Goal: Task Accomplishment & Management: Complete application form

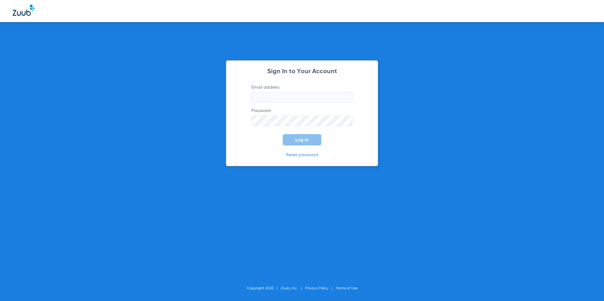
type input "[EMAIL_ADDRESS][DOMAIN_NAME]"
click at [304, 140] on span "Log In" at bounding box center [301, 139] width 13 height 5
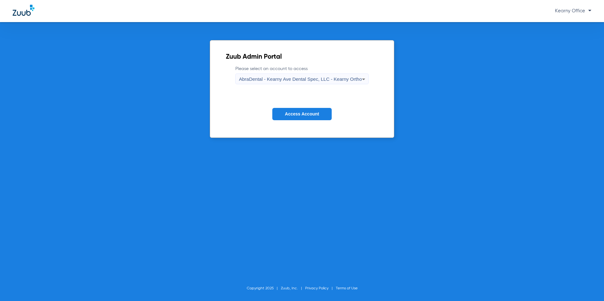
click at [335, 79] on span "AbraDental - Kearny Ave Dental Spec, LLC - Kearny Ortho" at bounding box center [300, 78] width 123 height 5
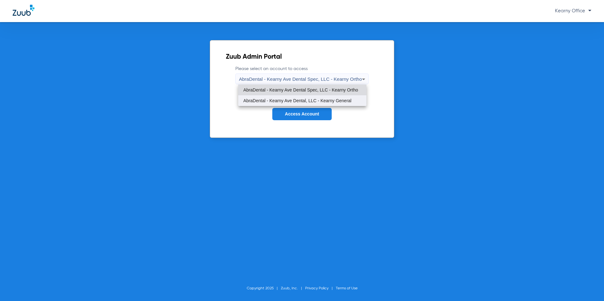
click at [335, 97] on mat-option "AbraDental - Kearny Ave Dental, LLC - Kearny General" at bounding box center [302, 100] width 128 height 11
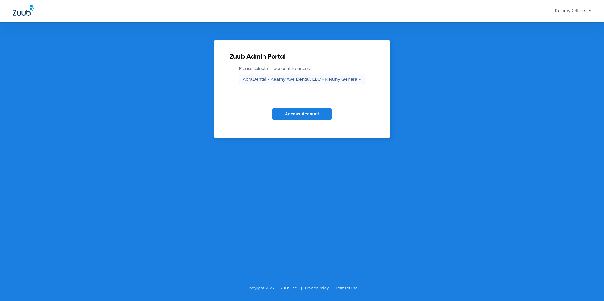
click at [315, 110] on button "Access Account" at bounding box center [301, 114] width 59 height 12
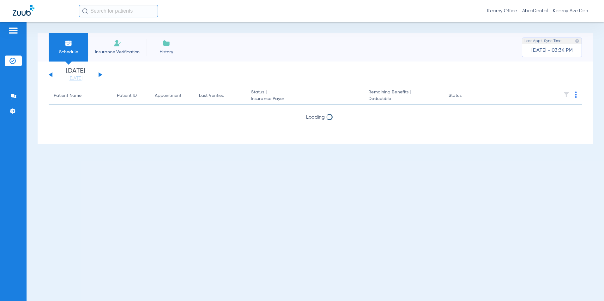
click at [100, 39] on li "Insurance Verification" at bounding box center [117, 47] width 58 height 28
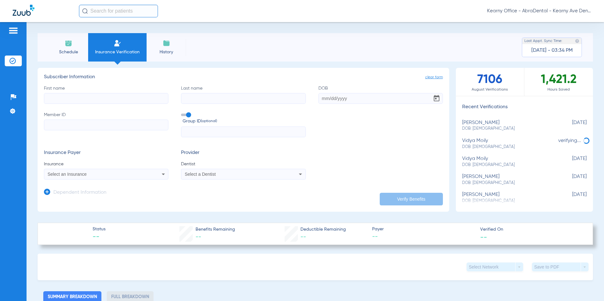
click at [64, 126] on input "Member ID" at bounding box center [106, 125] width 125 height 11
paste input "3HZN87613390"
type input "3HZN87613390"
click at [209, 127] on input "text" at bounding box center [243, 132] width 125 height 11
paste input "0960510002"
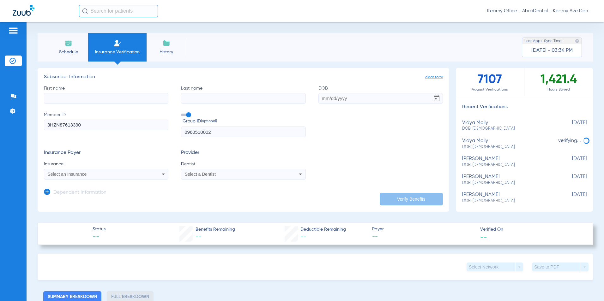
type input "0960510002"
click at [68, 94] on input "First name" at bounding box center [106, 98] width 125 height 11
click at [89, 99] on input "First name Required" at bounding box center [106, 98] width 125 height 11
paste input "[PERSON_NAME]"
type input "[PERSON_NAME]"
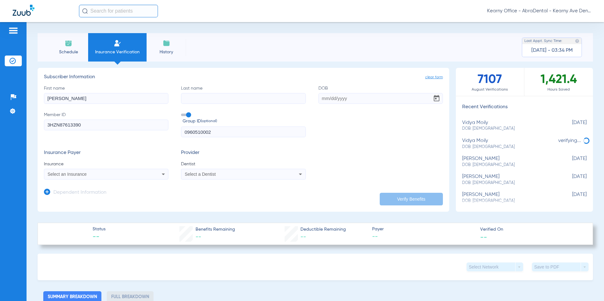
click at [192, 100] on input "Last name" at bounding box center [243, 98] width 125 height 11
paste input "[PERSON_NAME]"
type input "[PERSON_NAME]"
click at [326, 97] on input "DOB" at bounding box center [381, 98] width 125 height 11
paste input "[DATE]"
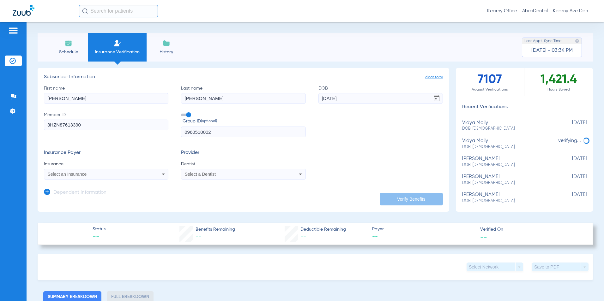
type input "[DATE]"
click at [80, 174] on span "Select an Insurance" at bounding box center [67, 174] width 39 height 5
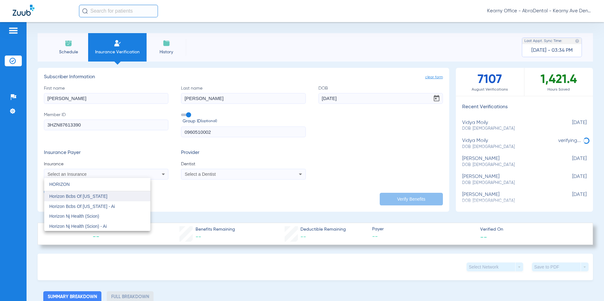
type input "HORIZON"
click at [93, 196] on span "Horizon Bcbs Of [US_STATE]" at bounding box center [78, 196] width 58 height 5
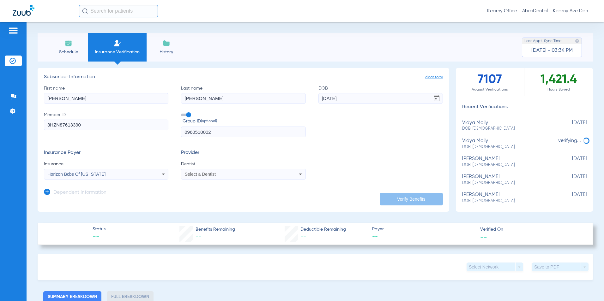
click at [211, 172] on div "Select a Dentist" at bounding box center [243, 175] width 124 height 8
type input "GAN [PERSON_NAME]"
click at [213, 198] on span "[PERSON_NAME] 1124722202" at bounding box center [216, 196] width 62 height 4
click at [239, 170] on mat-select "[PERSON_NAME] 1124722202" at bounding box center [243, 174] width 125 height 11
click at [246, 177] on div "[PERSON_NAME] 1124722202" at bounding box center [243, 175] width 124 height 8
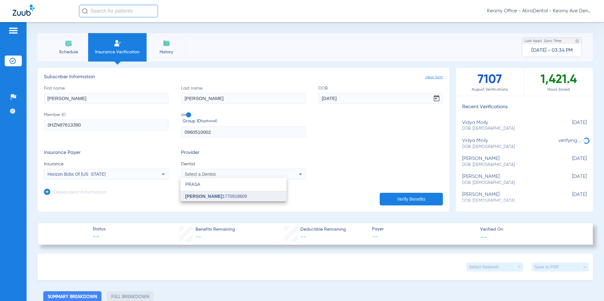
type input "PRASA"
click at [220, 198] on span "[PERSON_NAME]" at bounding box center [203, 196] width 37 height 5
click at [385, 198] on button "Verify Benefits" at bounding box center [411, 199] width 63 height 13
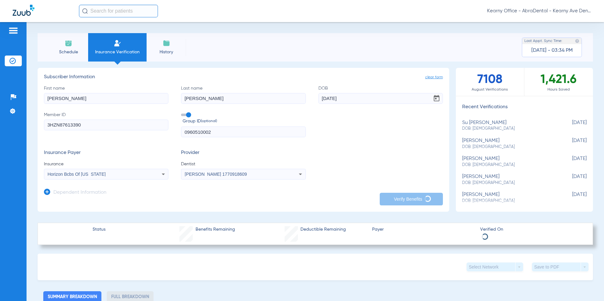
type input "[PERSON_NAME]"
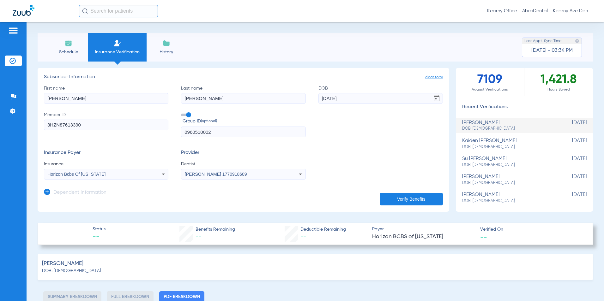
type input "0"
select select "page-width"
type input "1"
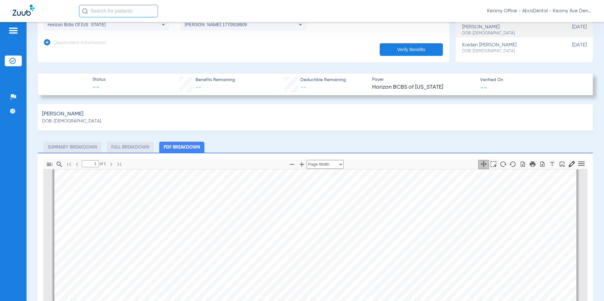
scroll to position [221, 0]
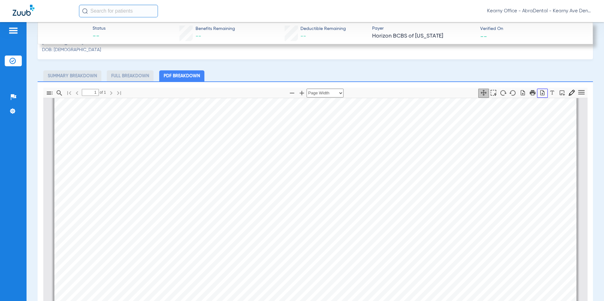
click at [539, 91] on icon "button" at bounding box center [542, 93] width 6 height 6
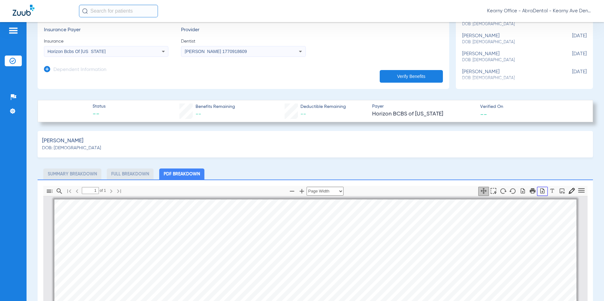
scroll to position [63, 0]
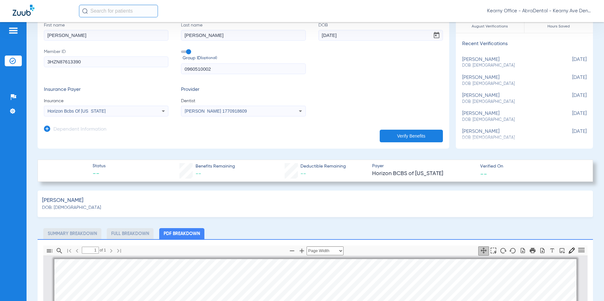
click at [43, 128] on app-manual-verification-form "clear form Subscriber Information First name [PERSON_NAME] name [PERSON_NAME] D…" at bounding box center [244, 77] width 412 height 144
click at [46, 130] on icon at bounding box center [47, 129] width 6 height 6
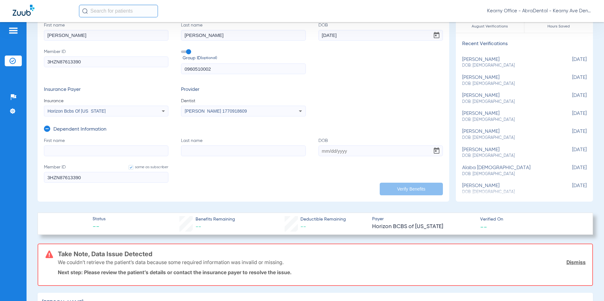
click at [52, 160] on form "First name Last name DOB Member ID same as subscriber 3HZN87613390" at bounding box center [243, 164] width 399 height 53
click at [56, 153] on input "First name" at bounding box center [106, 151] width 125 height 11
type input "[PERSON_NAME]"
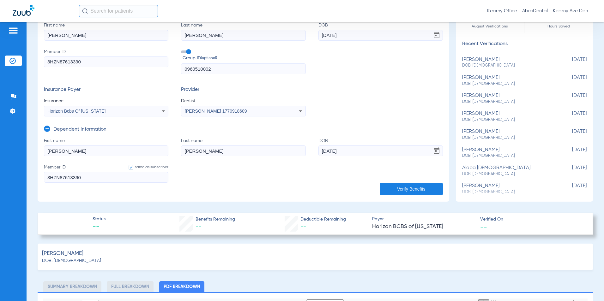
type input "[DATE]"
click at [398, 189] on button "Verify Benefits" at bounding box center [411, 189] width 63 height 13
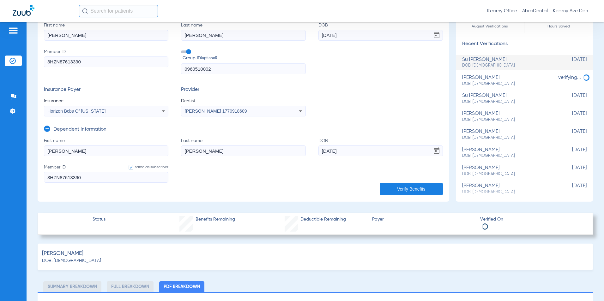
select select "page-width"
type input "1"
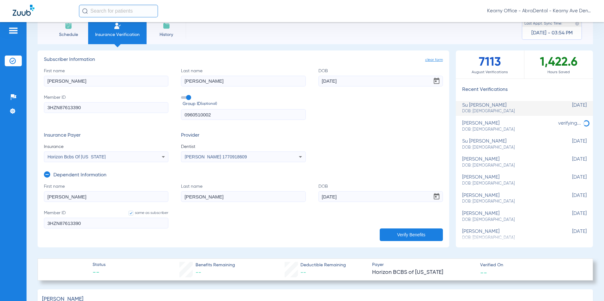
scroll to position [0, 0]
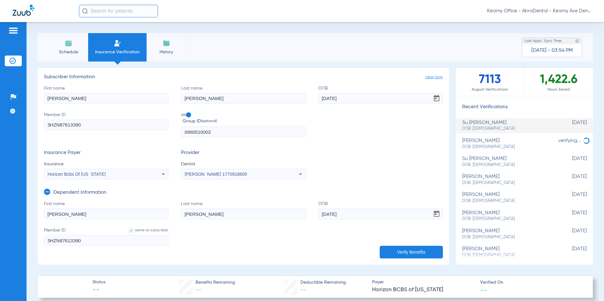
click at [400, 249] on button "Verify Benefits" at bounding box center [411, 252] width 63 height 13
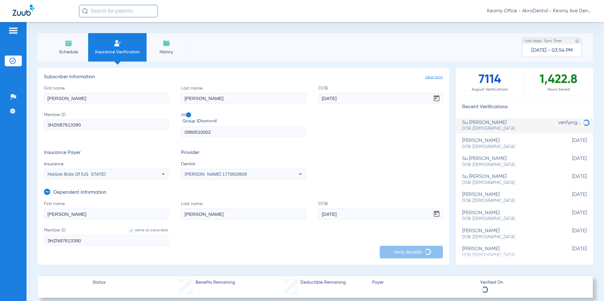
select select "page-width"
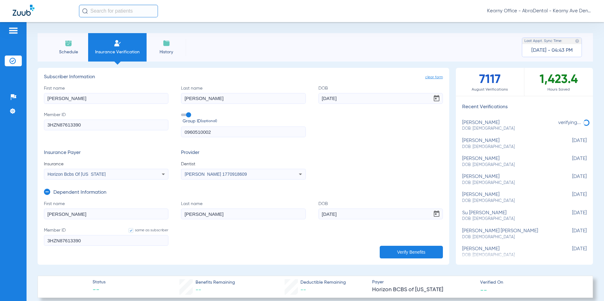
drag, startPoint x: 208, startPoint y: 212, endPoint x: 118, endPoint y: 219, distance: 90.3
click at [119, 219] on form "First name [PERSON_NAME] Last name [PERSON_NAME] DOB [DEMOGRAPHIC_DATA] Member …" at bounding box center [243, 227] width 399 height 53
type input "[PERSON_NAME]"
click at [330, 212] on input "[DATE]" at bounding box center [381, 214] width 125 height 11
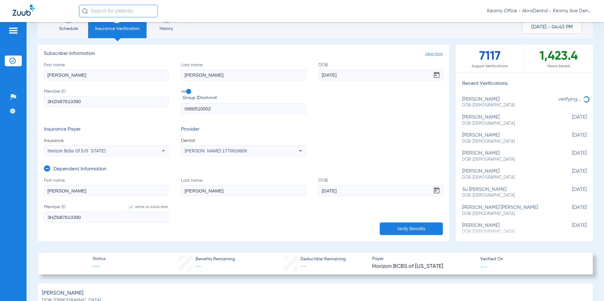
scroll to position [63, 0]
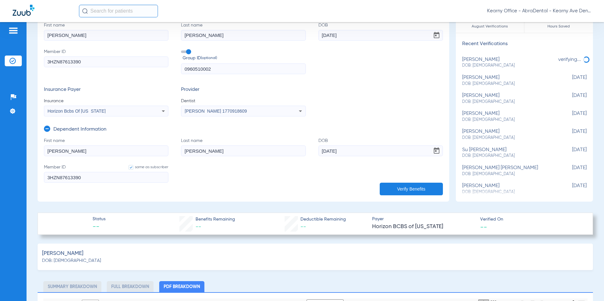
type input "[DATE]"
click at [403, 189] on button "Verify Benefits" at bounding box center [411, 189] width 63 height 13
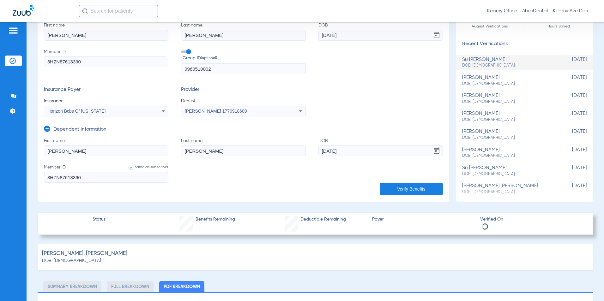
select select "page-width"
type input "1"
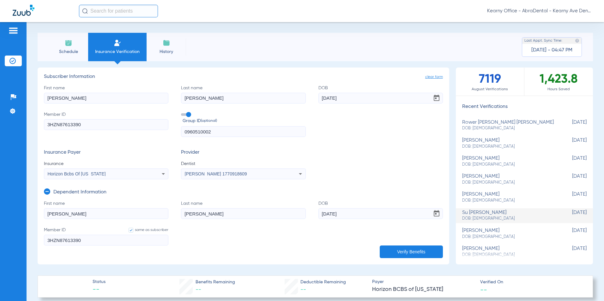
scroll to position [0, 0]
drag, startPoint x: 87, startPoint y: 126, endPoint x: 40, endPoint y: 127, distance: 47.1
click at [40, 127] on app-manual-verification-form "clear form Subscriber Information First name [PERSON_NAME] name [PERSON_NAME] D…" at bounding box center [244, 166] width 412 height 197
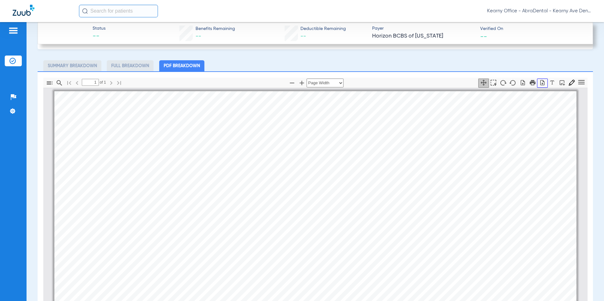
click at [539, 83] on icon "button" at bounding box center [542, 83] width 6 height 6
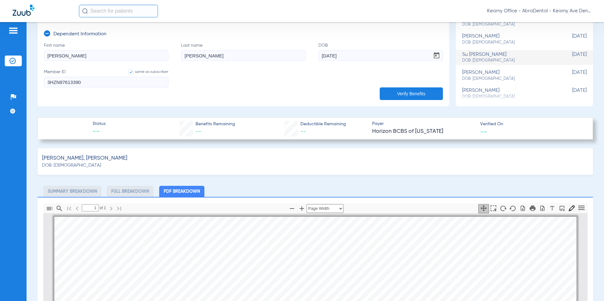
scroll to position [95, 0]
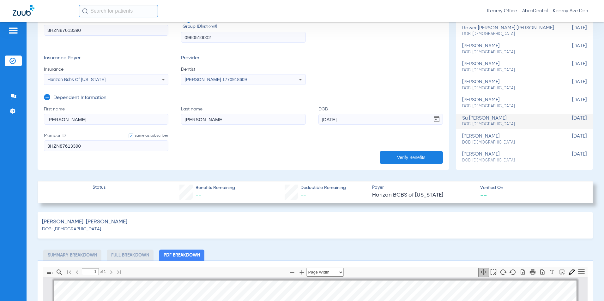
click at [0, 121] on html "Kearny Office - AbraDental - Kearny Ave Dental, LLC - Kearny General Patients I…" at bounding box center [302, 150] width 604 height 301
type input "DAVELLE"
type input "[PERSON_NAME]"
drag, startPoint x: 353, startPoint y: 120, endPoint x: 284, endPoint y: 122, distance: 69.2
click at [284, 122] on form "First name [PERSON_NAME] Last name [PERSON_NAME] DOB [DEMOGRAPHIC_DATA] Member …" at bounding box center [243, 132] width 399 height 53
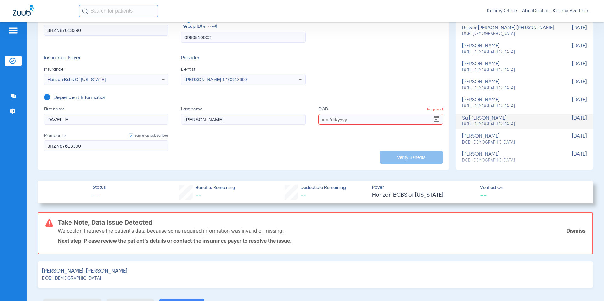
click at [380, 114] on input "DOB Required" at bounding box center [381, 119] width 125 height 11
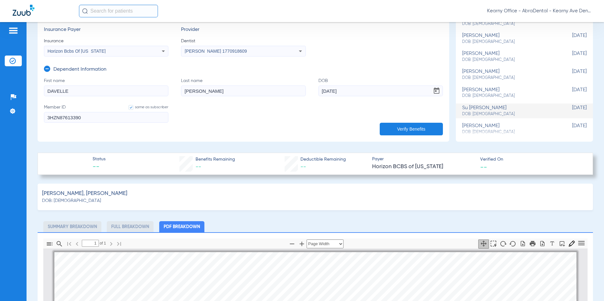
scroll to position [63, 0]
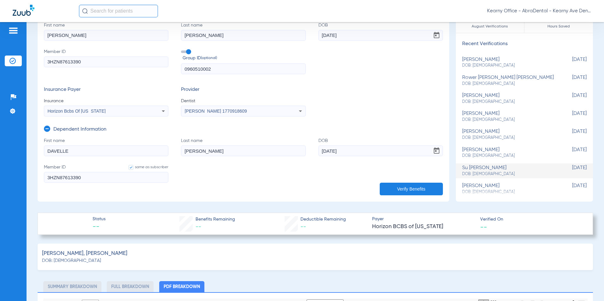
type input "[DATE]"
click at [404, 189] on button "Verify Benefits" at bounding box center [411, 189] width 63 height 13
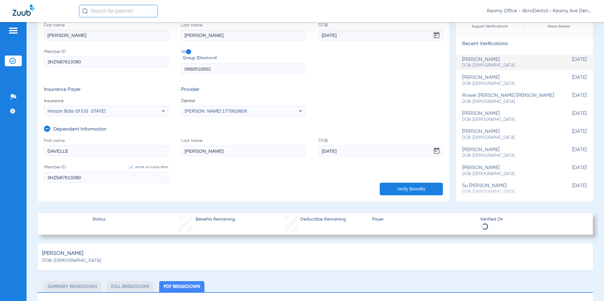
select select "page-width"
type input "1"
click at [363, 71] on div "First name [PERSON_NAME] name [PERSON_NAME] DOB [DEMOGRAPHIC_DATA] Member ID 3H…" at bounding box center [243, 48] width 399 height 52
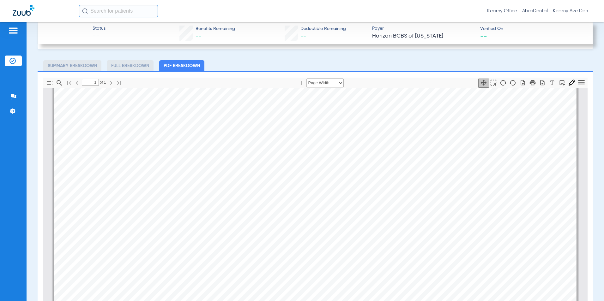
scroll to position [0, 0]
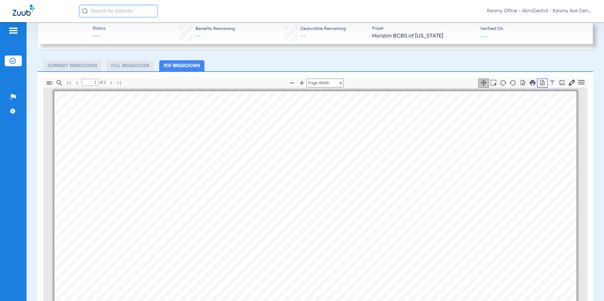
click at [539, 82] on icon "button" at bounding box center [542, 83] width 6 height 6
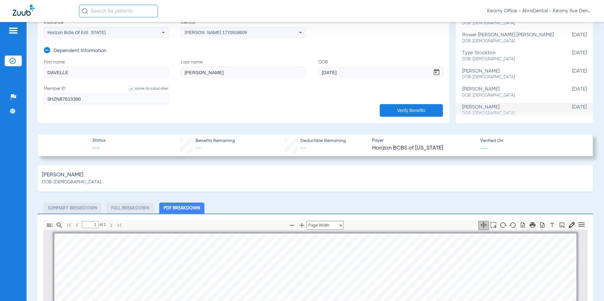
scroll to position [63, 0]
